Goal: Task Accomplishment & Management: Manage account settings

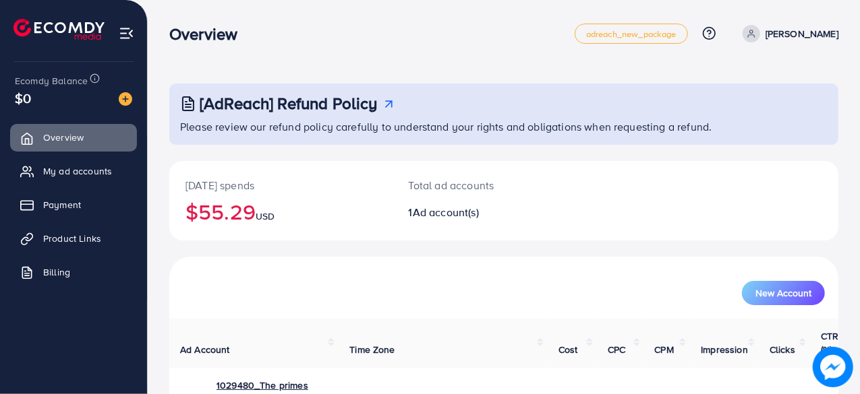
scroll to position [96, 0]
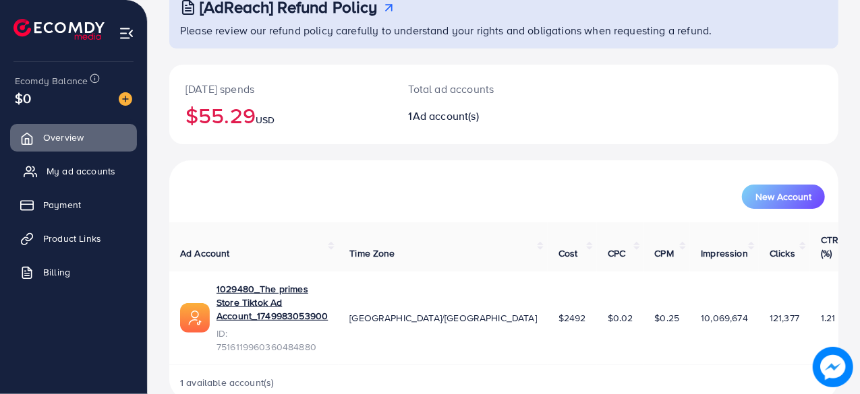
click at [63, 171] on span "My ad accounts" at bounding box center [81, 171] width 69 height 13
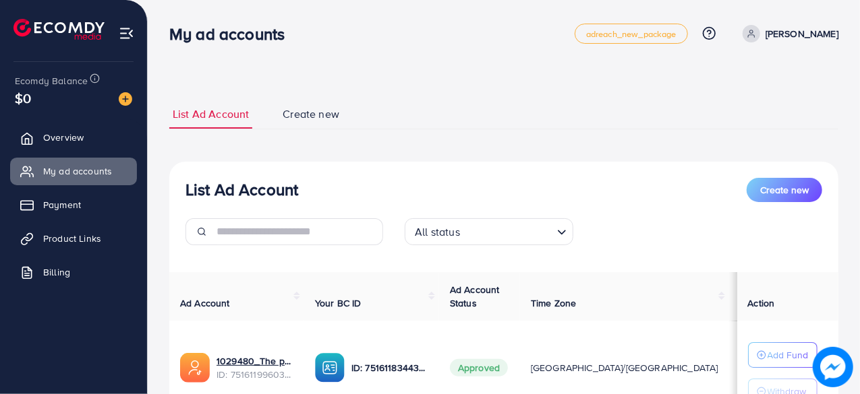
scroll to position [117, 0]
